Goal: Information Seeking & Learning: Learn about a topic

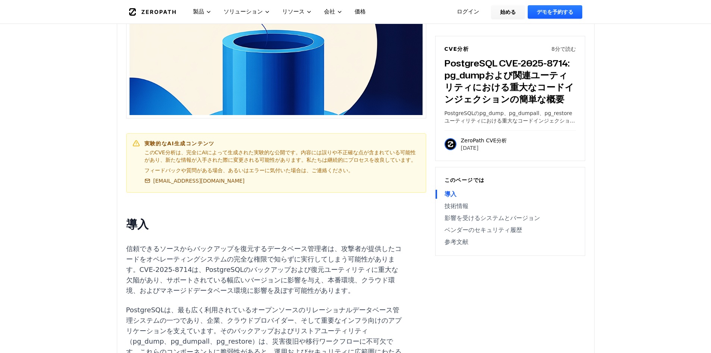
scroll to position [286, 0]
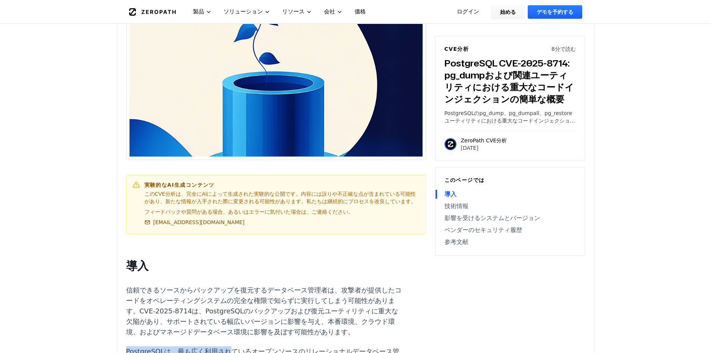
drag, startPoint x: 127, startPoint y: 168, endPoint x: 217, endPoint y: 168, distance: 90.3
drag, startPoint x: 132, startPoint y: 166, endPoint x: 288, endPoint y: 236, distance: 170.7
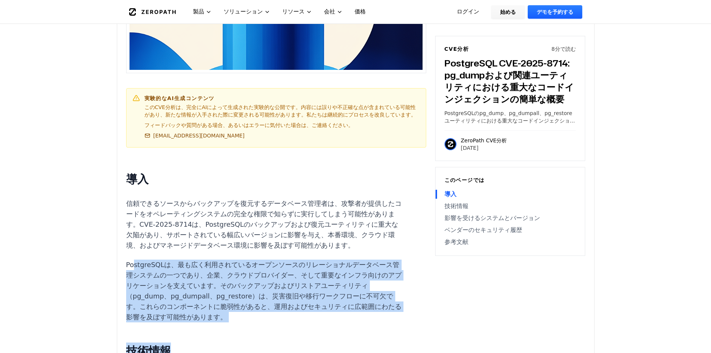
scroll to position [398, 0]
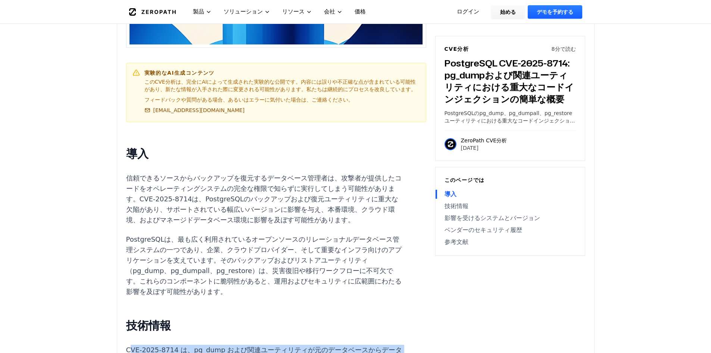
drag, startPoint x: 136, startPoint y: 153, endPoint x: 261, endPoint y: 174, distance: 126.5
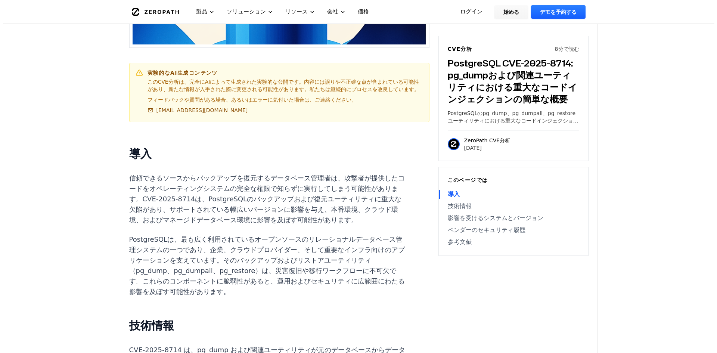
scroll to position [0, 0]
